Goal: Information Seeking & Learning: Learn about a topic

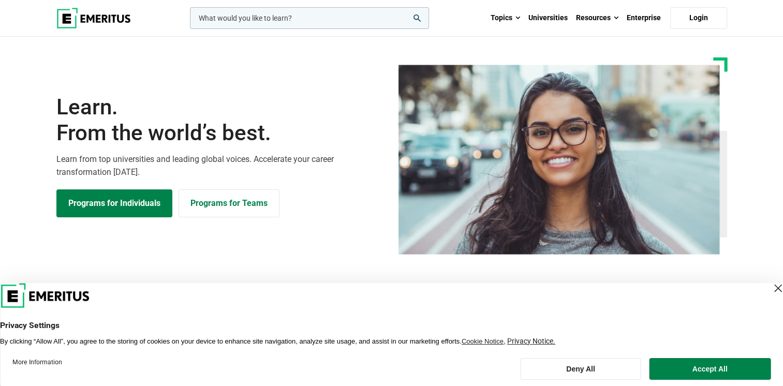
click at [239, 18] on input "woocommerce-product-search-field-0" at bounding box center [309, 18] width 239 height 22
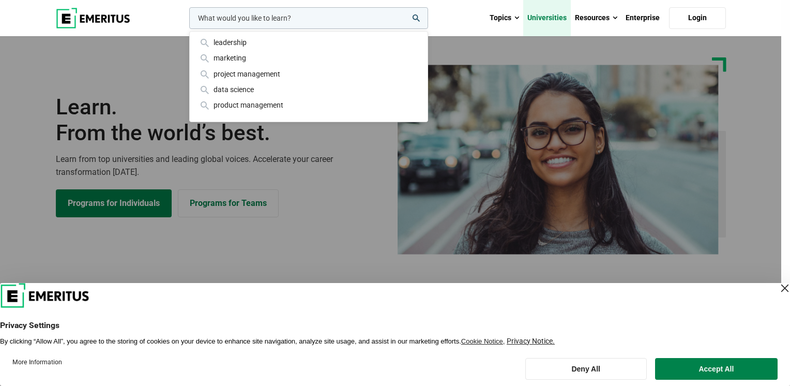
click at [556, 18] on link "Universities" at bounding box center [547, 18] width 48 height 36
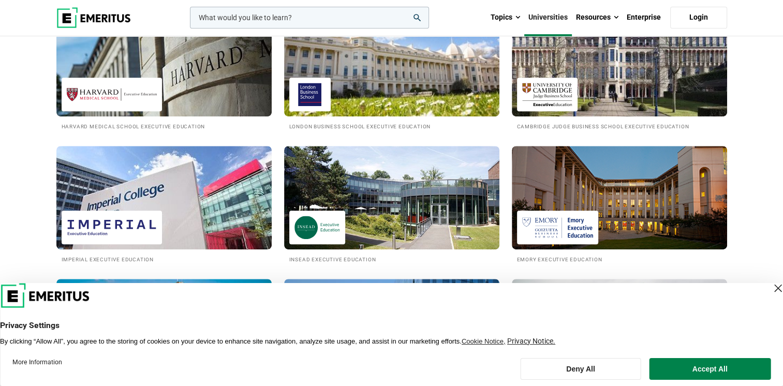
scroll to position [569, 0]
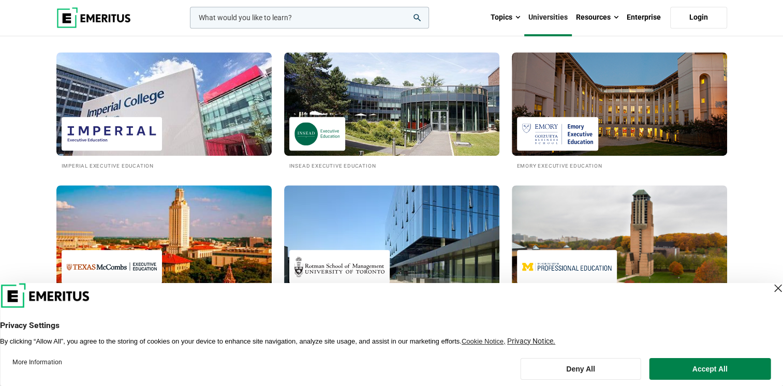
click at [770, 289] on div "Close Layer" at bounding box center [777, 288] width 14 height 14
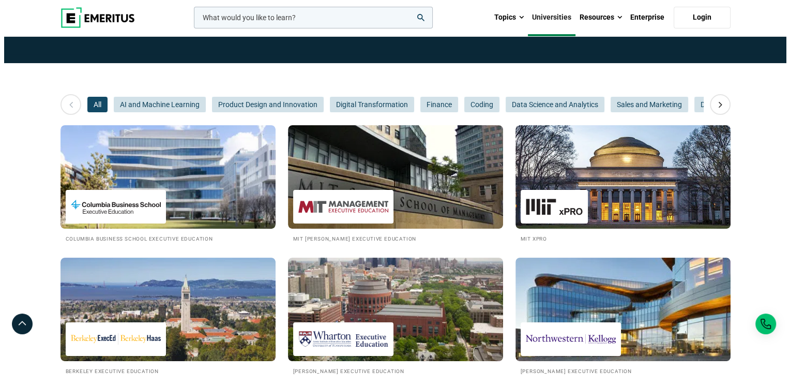
scroll to position [0, 0]
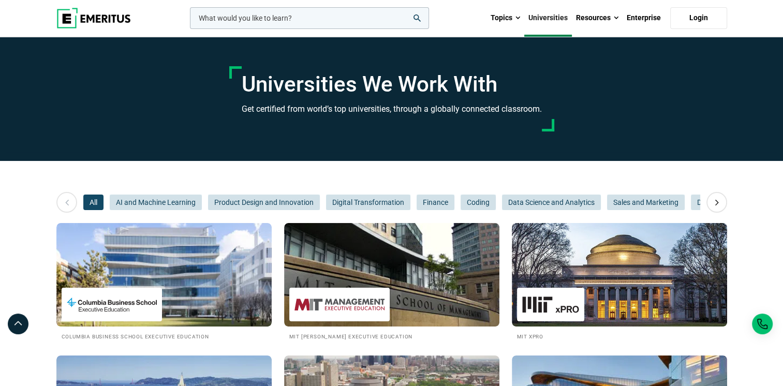
click at [236, 13] on input "woocommerce-product-search-field-0" at bounding box center [309, 18] width 239 height 22
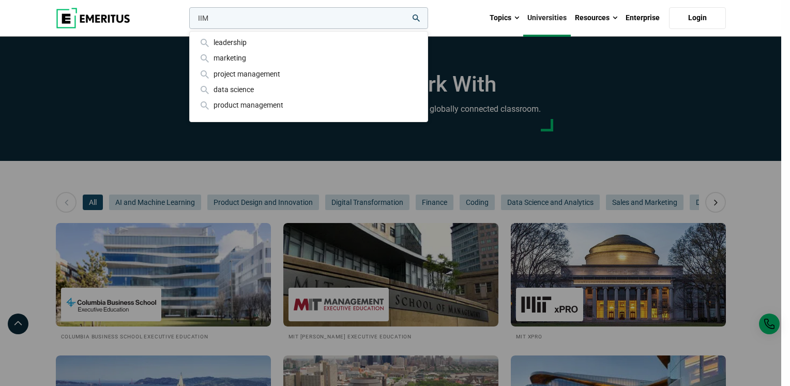
type input "IIM"
click at [187, 21] on button "search" at bounding box center [187, 21] width 0 height 0
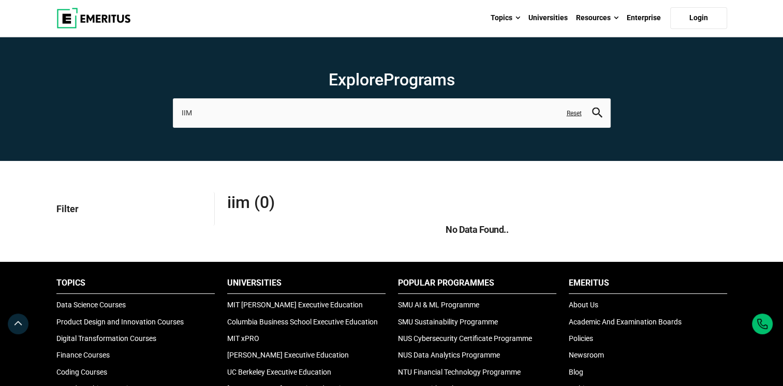
scroll to position [52, 0]
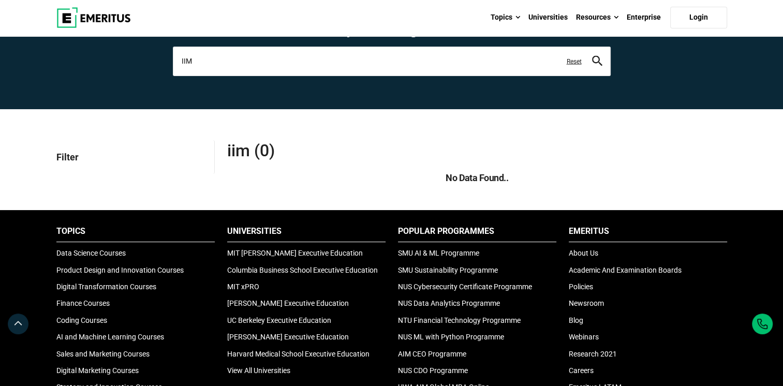
drag, startPoint x: 205, startPoint y: 63, endPoint x: 131, endPoint y: 57, distance: 74.1
click at [131, 57] on section "Explore Programs IIM leadership marketing project management data science produ…" at bounding box center [391, 47] width 783 height 124
type input "Indian Institute of Management"
click at [592, 55] on button "search" at bounding box center [597, 61] width 10 height 12
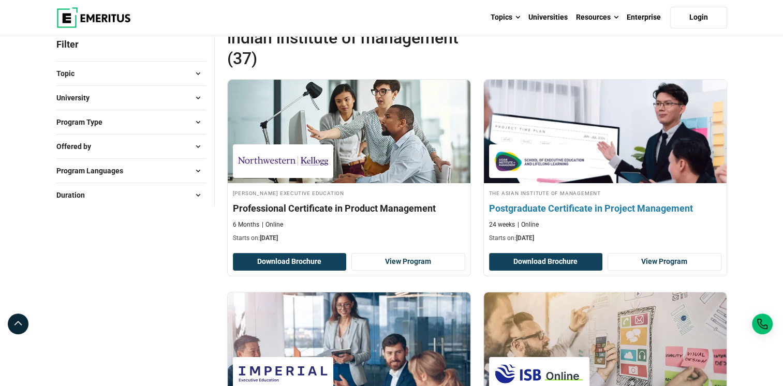
scroll to position [155, 0]
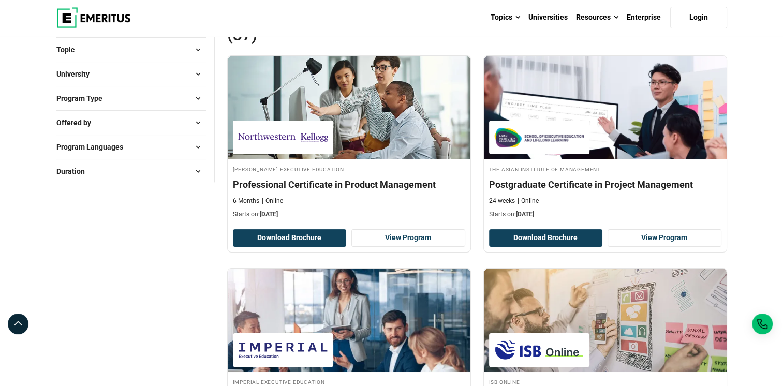
click at [194, 76] on span at bounding box center [198, 74] width 16 height 16
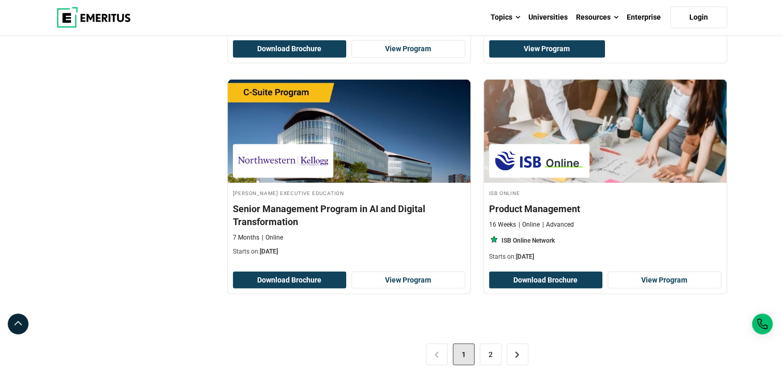
scroll to position [2276, 0]
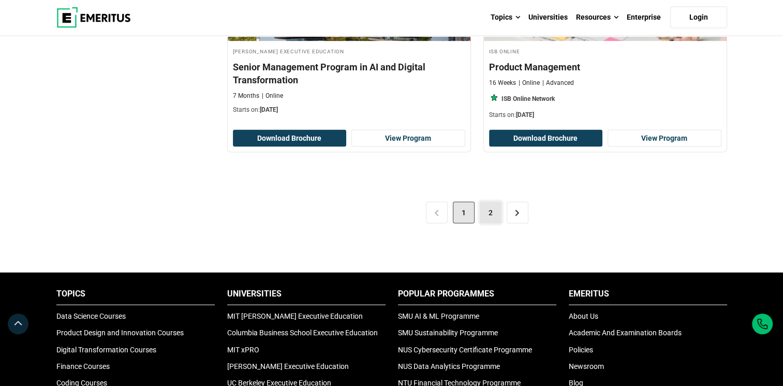
click at [496, 204] on link "2" at bounding box center [490, 213] width 22 height 22
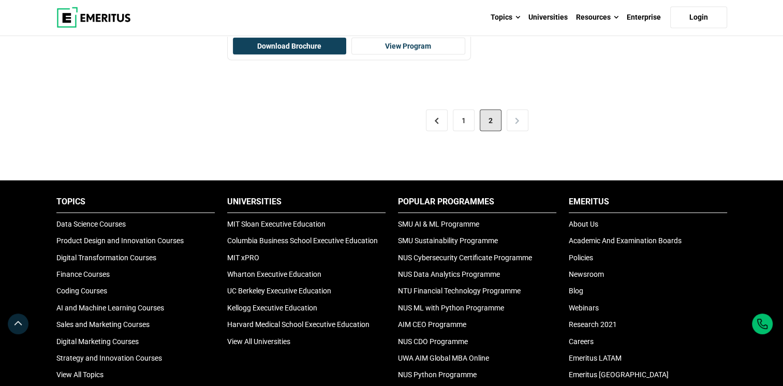
scroll to position [2172, 0]
